Goal: Find specific page/section: Find specific page/section

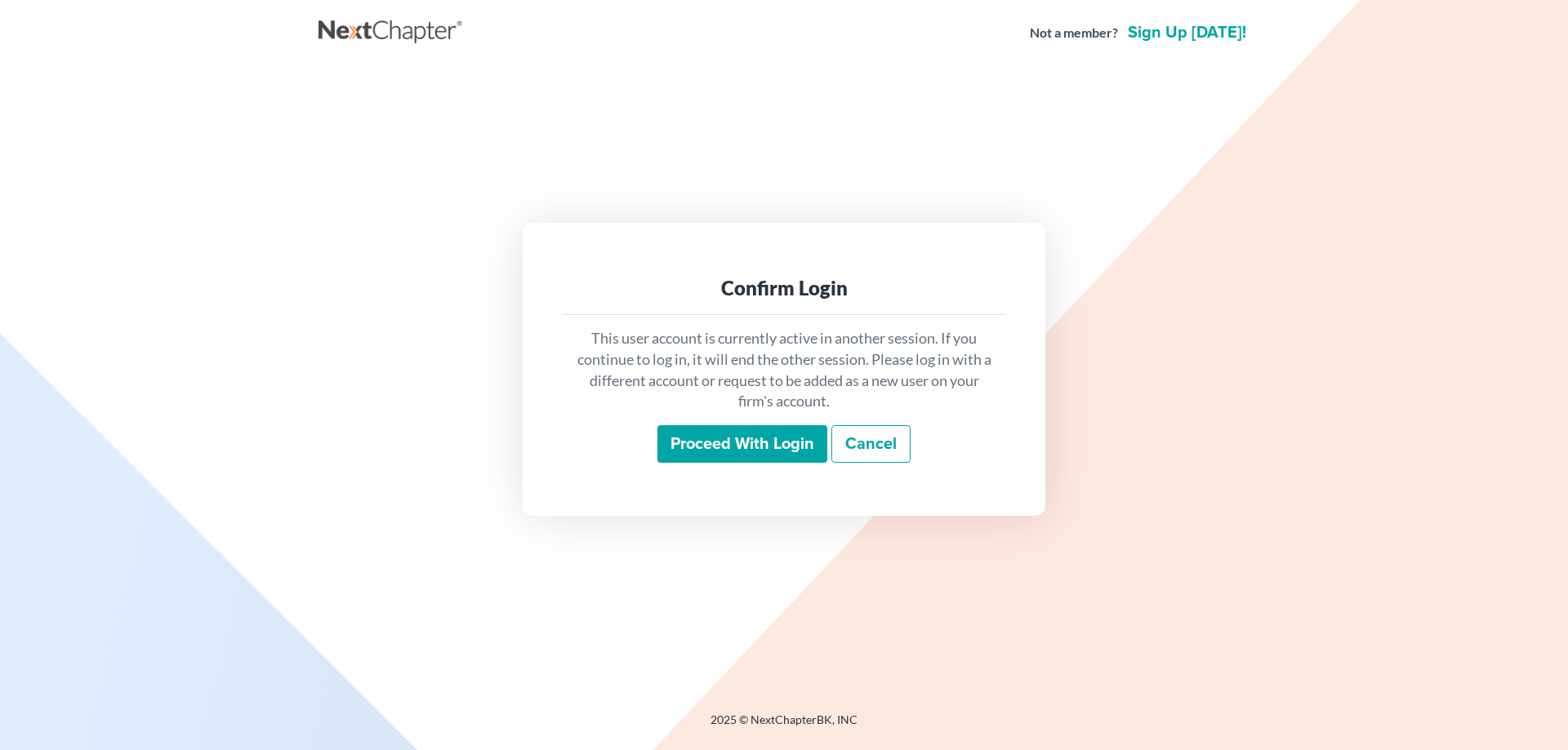
click at [711, 437] on input "Proceed with login" at bounding box center [742, 444] width 170 height 37
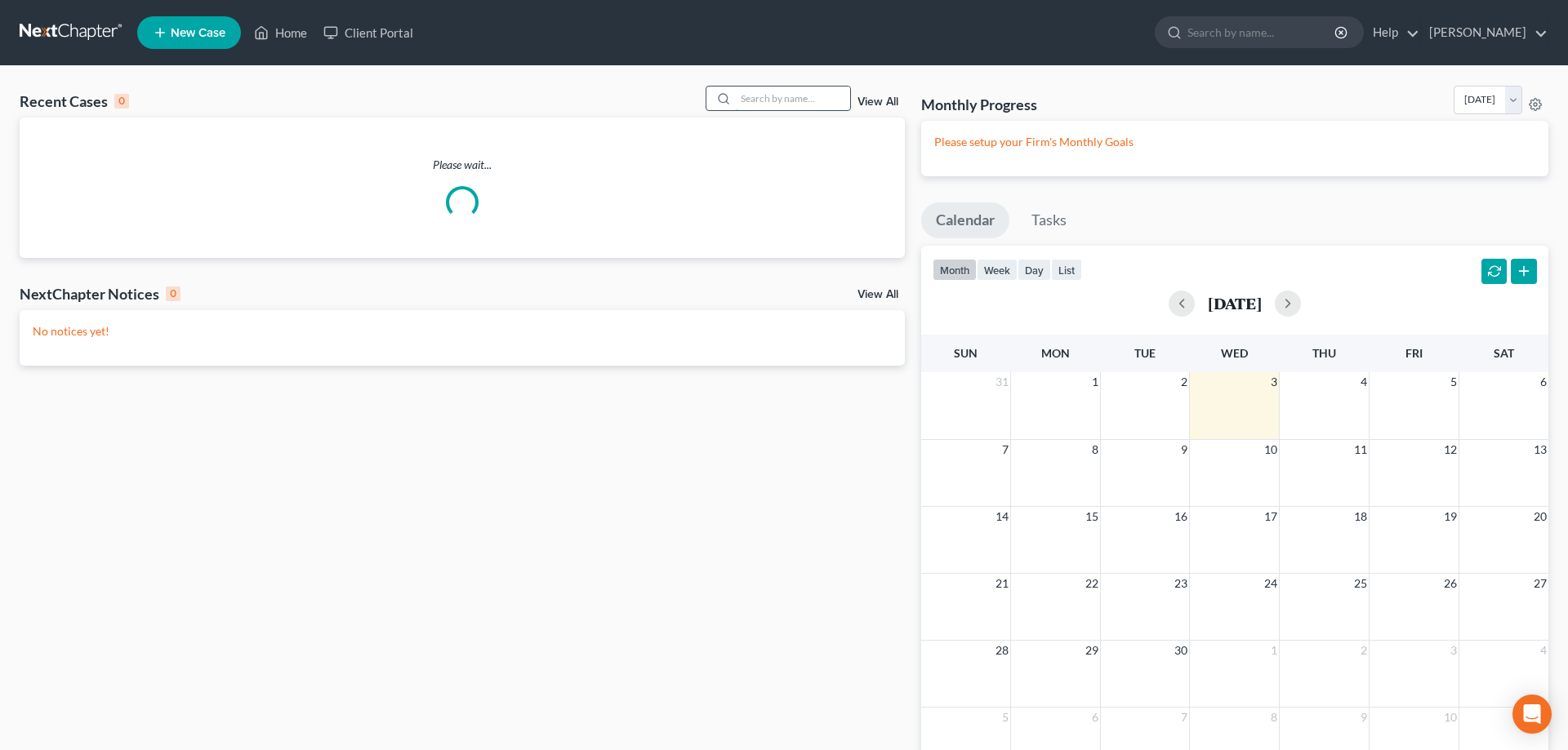
click at [765, 94] on input "search" at bounding box center [793, 99] width 114 height 24
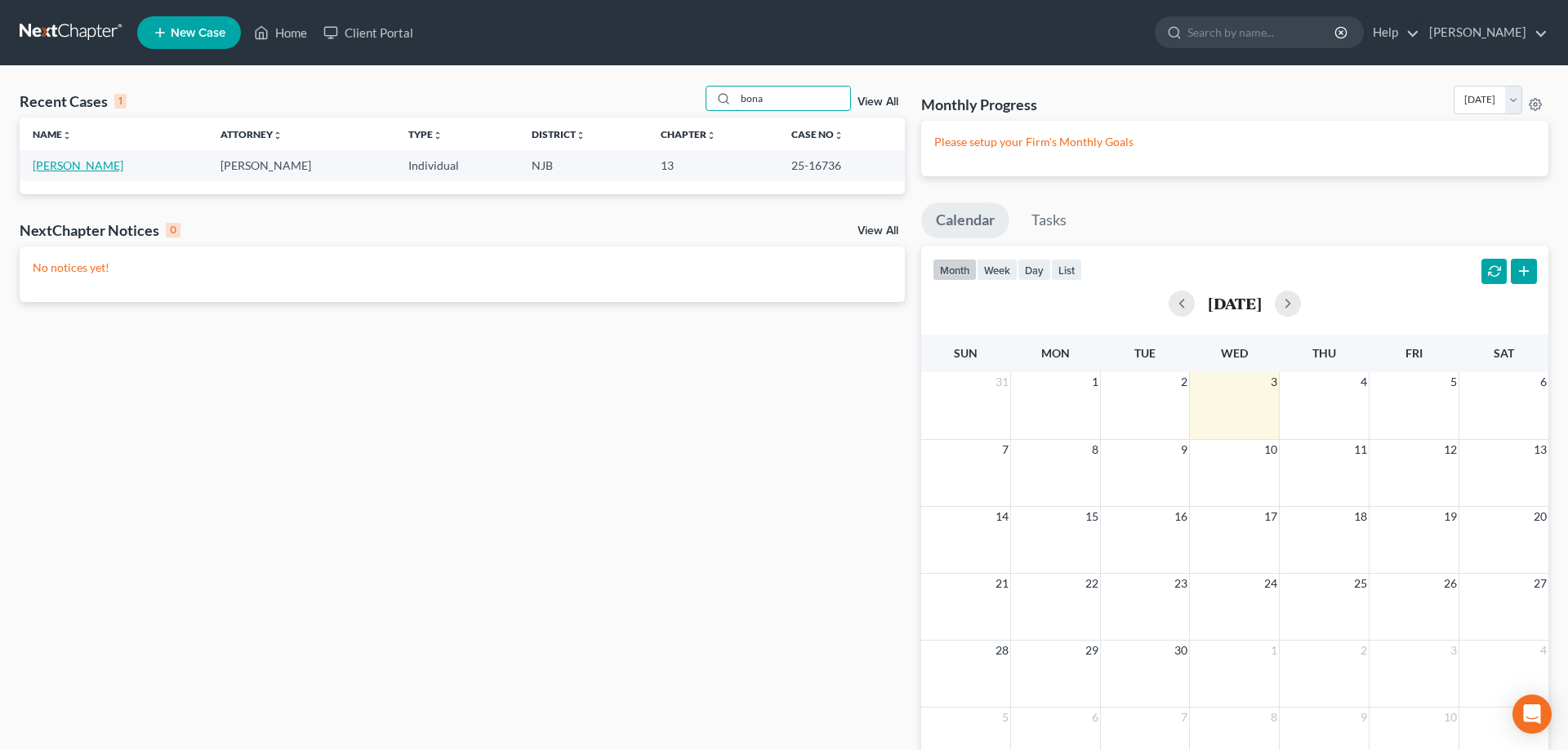
type input "bona"
click at [83, 166] on link "Bonanata, Deborah" at bounding box center [77, 165] width 90 height 14
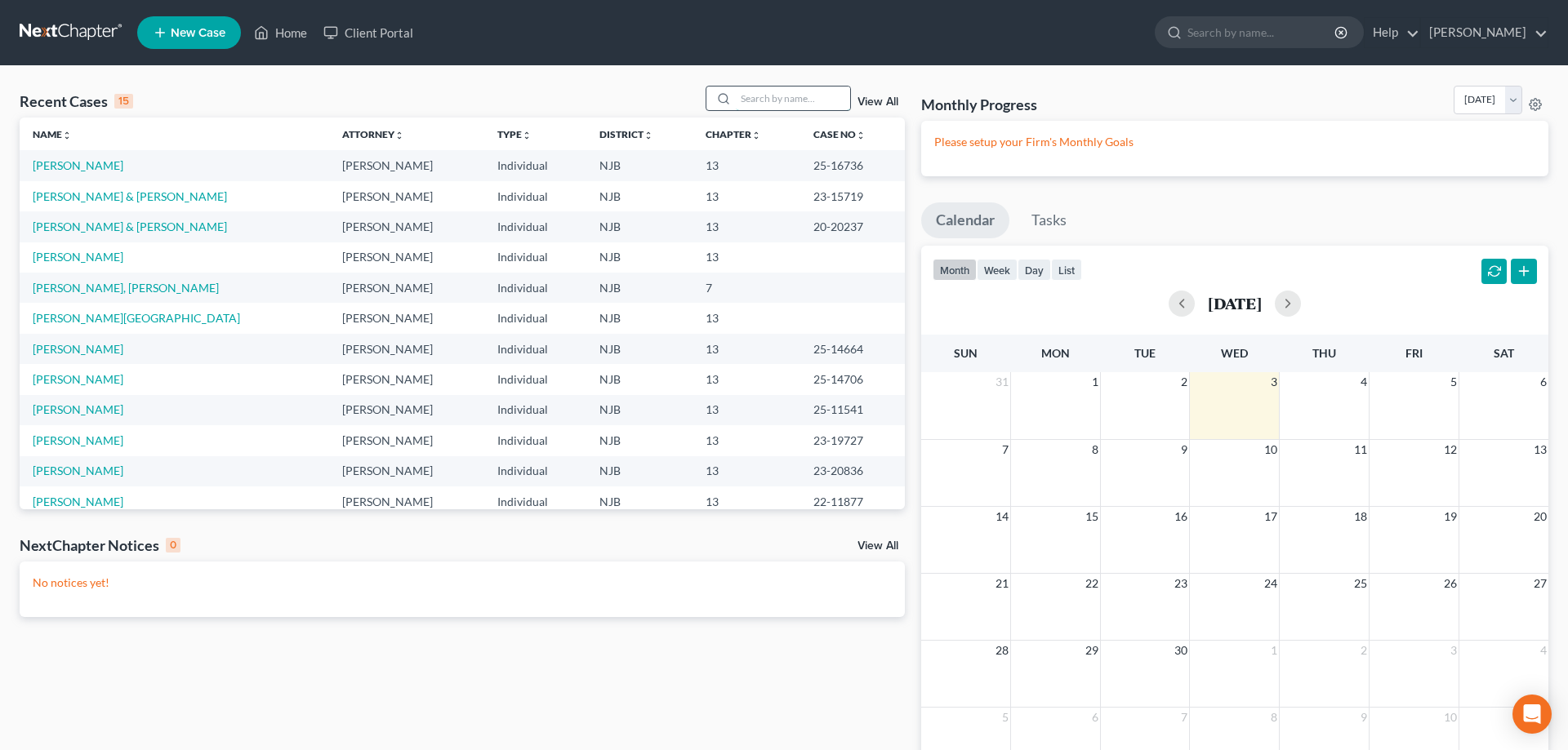
click at [755, 94] on input "search" at bounding box center [793, 99] width 114 height 24
type input "lopez"
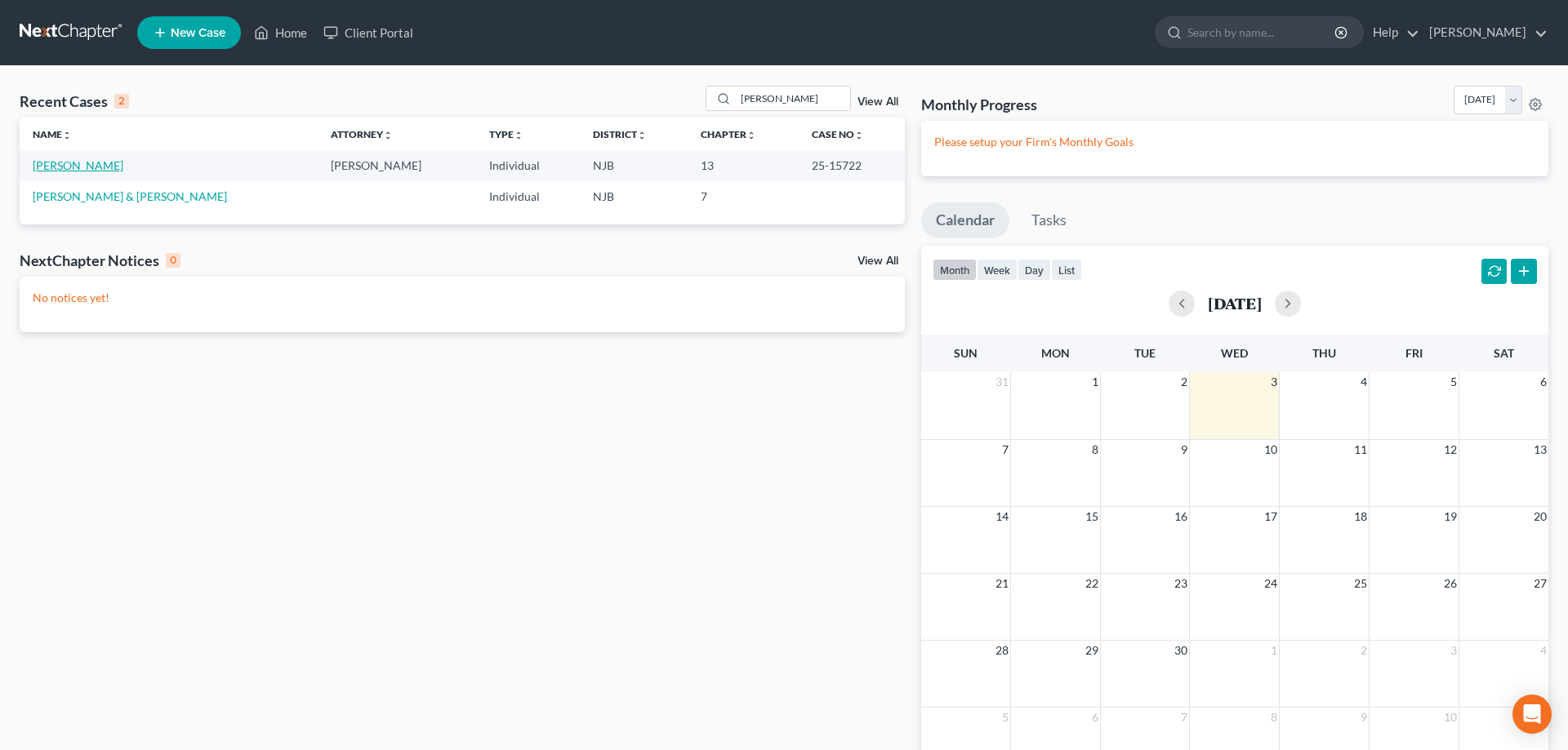
click at [82, 166] on link "Lopez-Baerga, Ivette" at bounding box center [77, 165] width 90 height 14
